Goal: Information Seeking & Learning: Learn about a topic

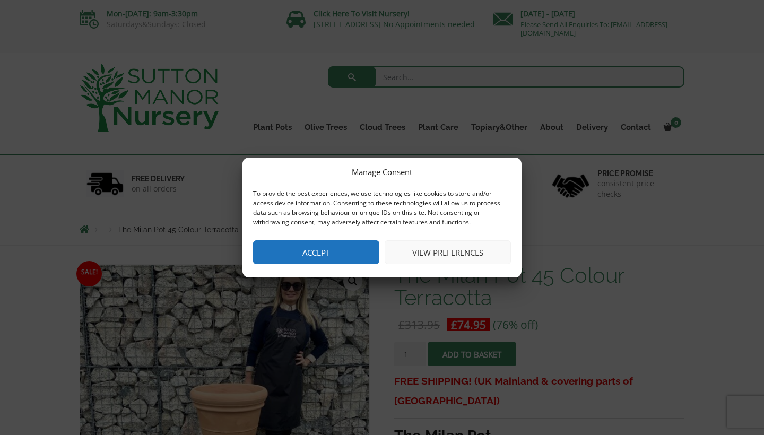
click at [319, 249] on button "Accept" at bounding box center [316, 252] width 126 height 24
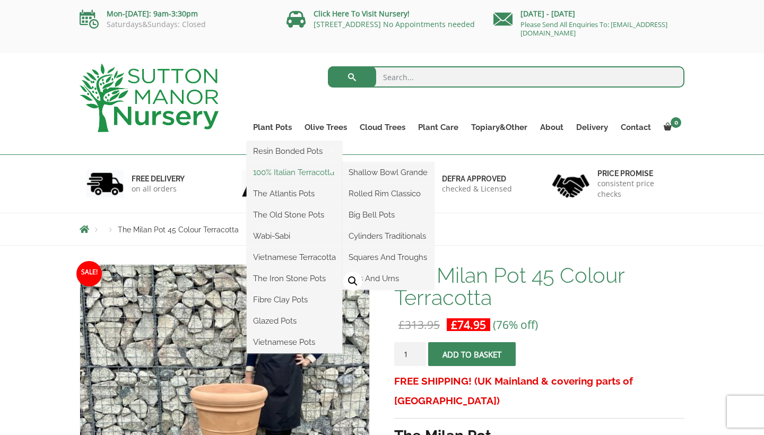
click at [291, 171] on link "100% Italian Terracotta" at bounding box center [295, 173] width 96 height 16
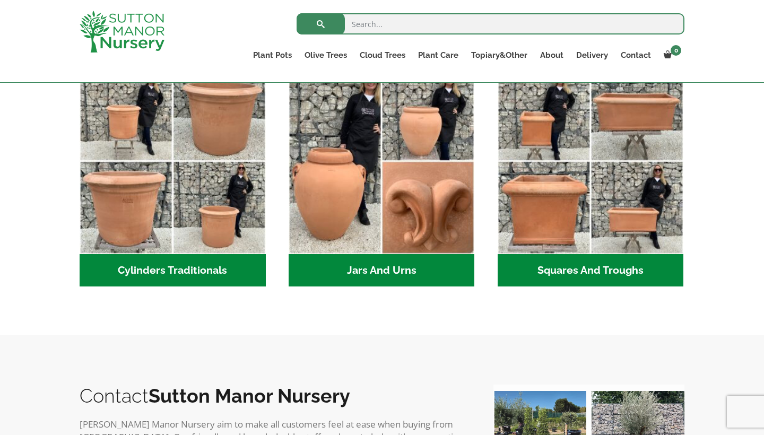
scroll to position [557, 0]
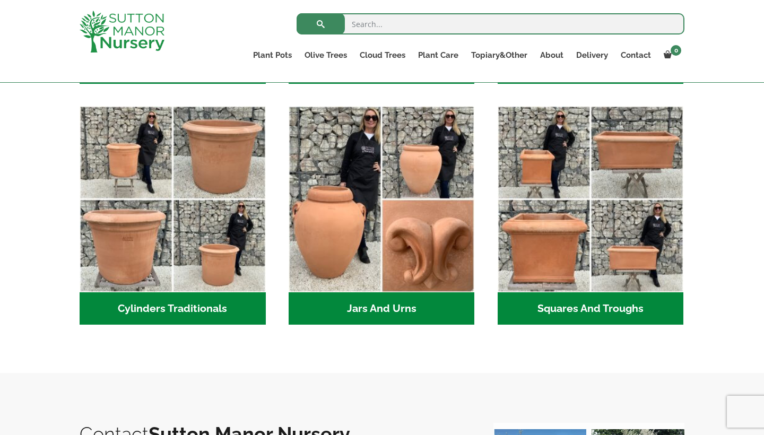
click at [186, 305] on h2 "Cylinders Traditionals (2)" at bounding box center [173, 308] width 186 height 33
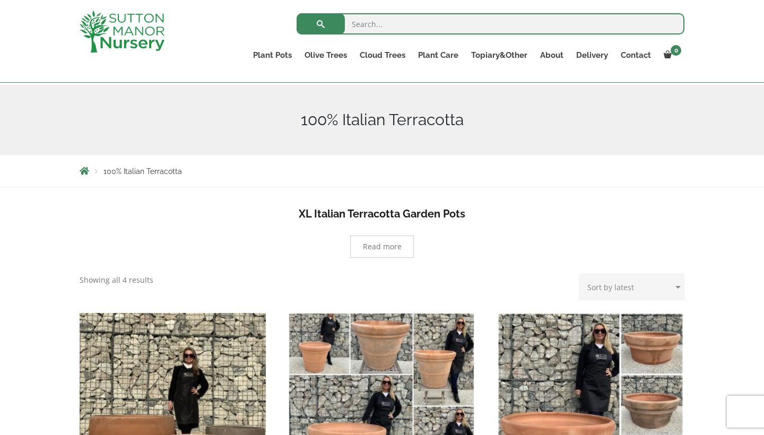
scroll to position [136, 0]
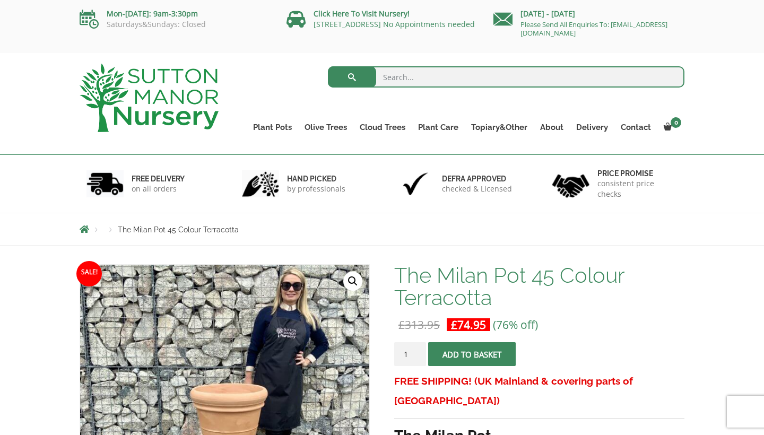
click at [404, 79] on input "search" at bounding box center [506, 76] width 357 height 21
type input "pots"
click at [352, 77] on button "submit" at bounding box center [352, 76] width 48 height 21
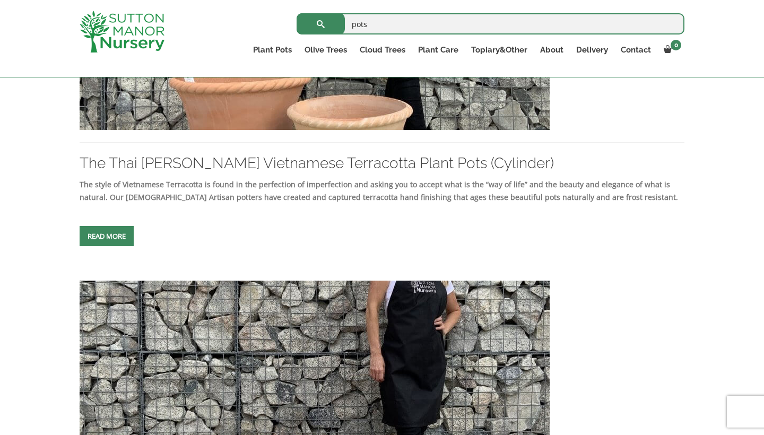
scroll to position [417, 0]
